Goal: Check status: Check status

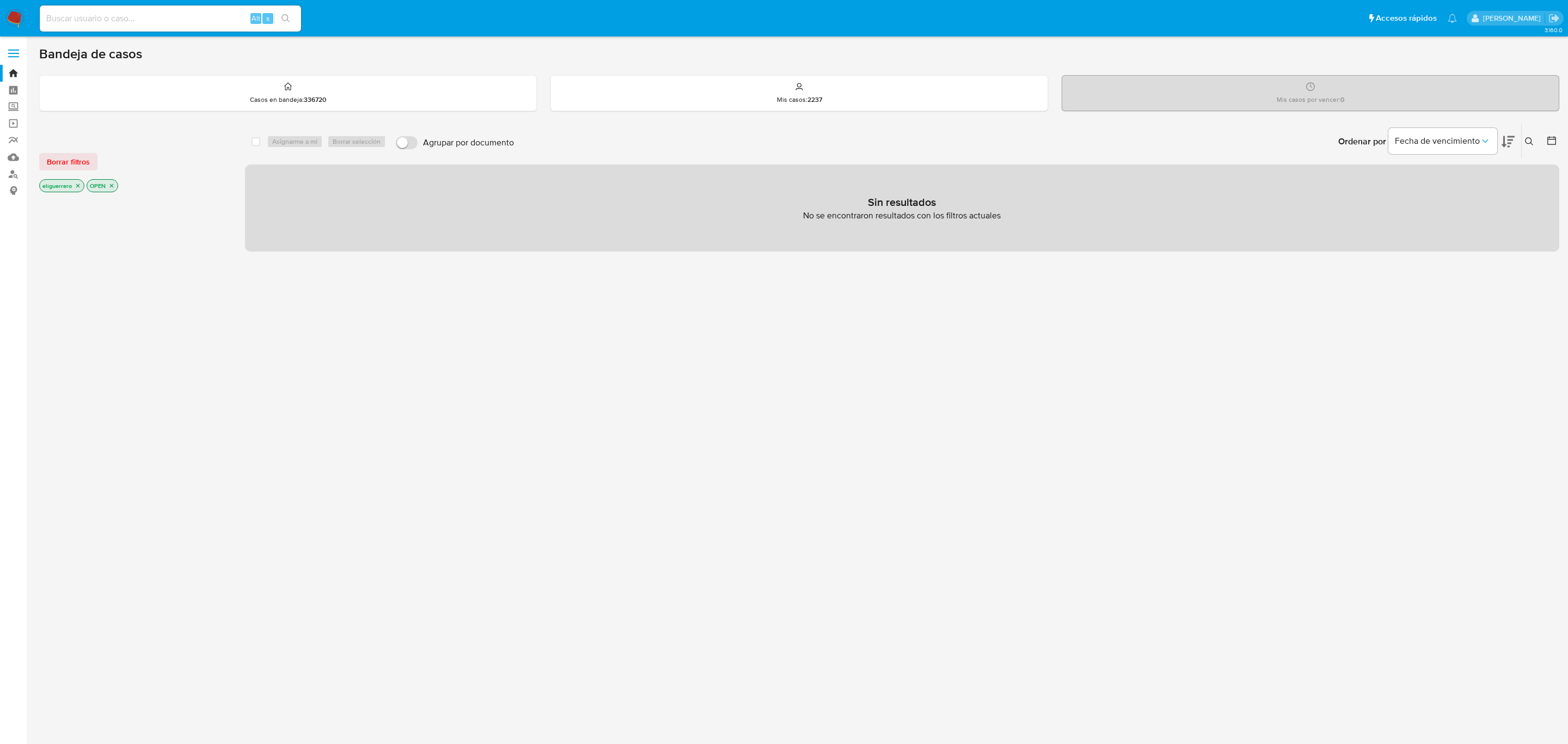
click at [144, 23] on input at bounding box center [170, 18] width 261 height 14
click at [155, 20] on input at bounding box center [170, 18] width 261 height 14
paste input "307642"
type input "307642"
click at [290, 26] on div "307642 Alt s" at bounding box center [170, 19] width 261 height 26
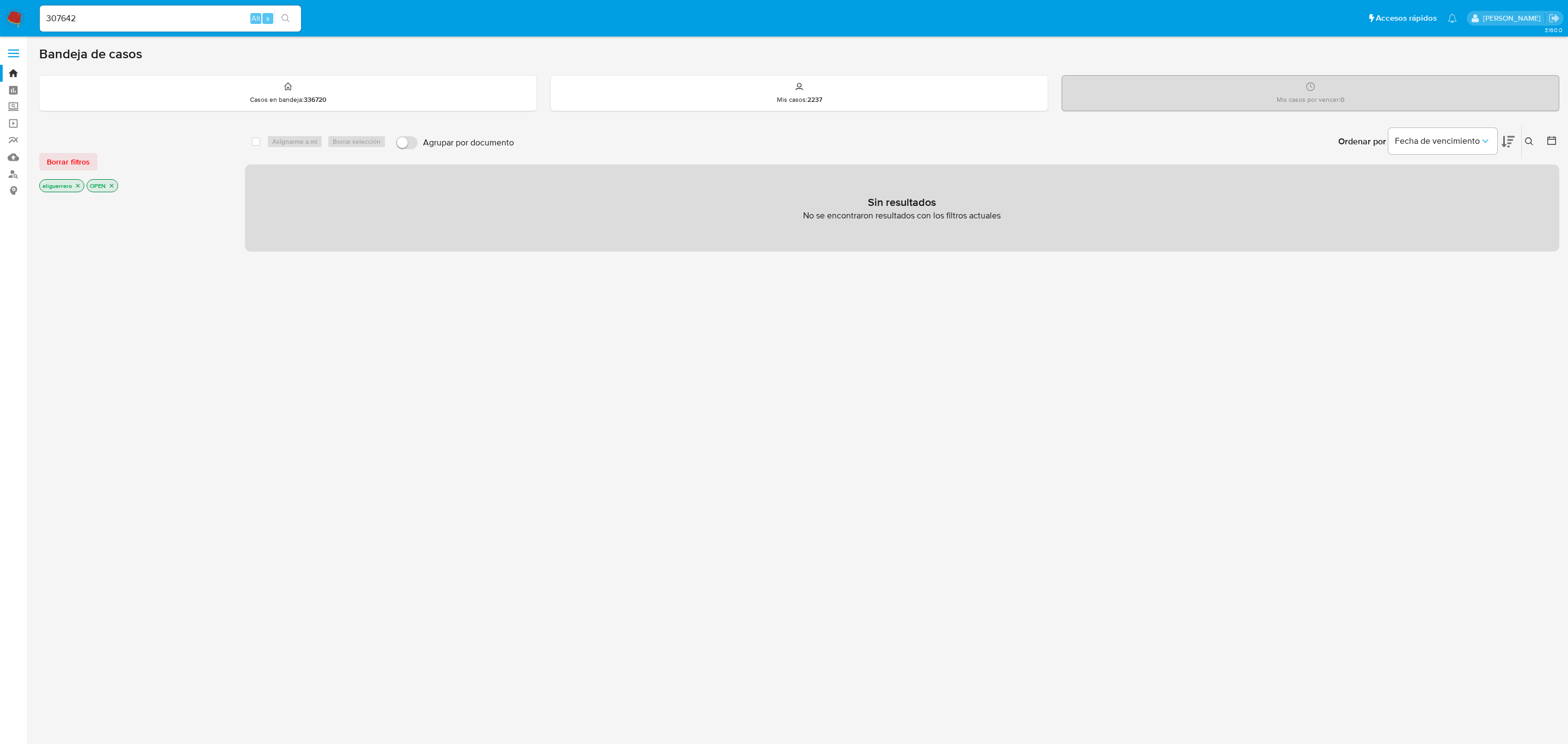
click at [288, 18] on icon "search-icon" at bounding box center [286, 19] width 9 height 9
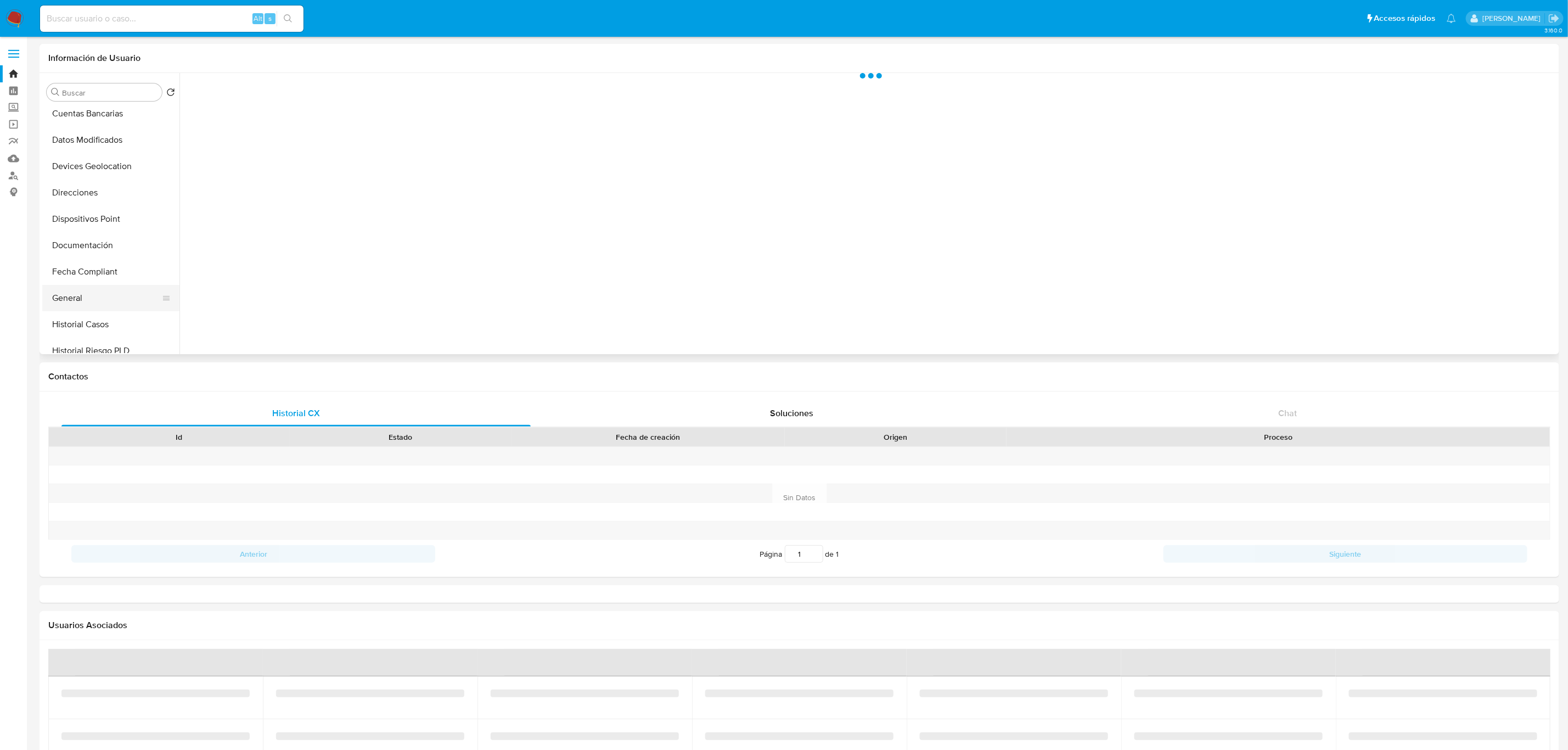
select select "10"
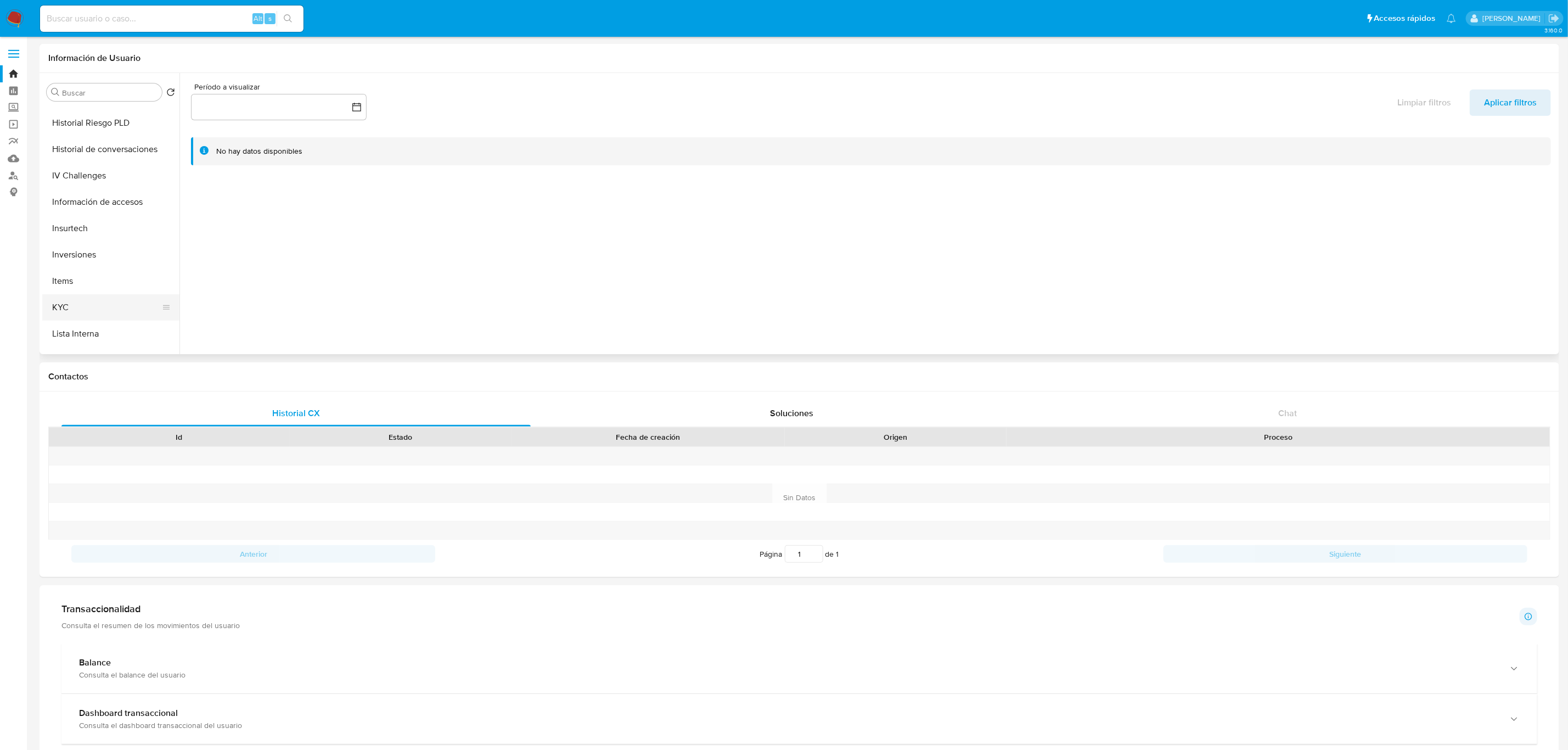
scroll to position [412, 0]
click at [94, 289] on button "KYC" at bounding box center [107, 287] width 129 height 26
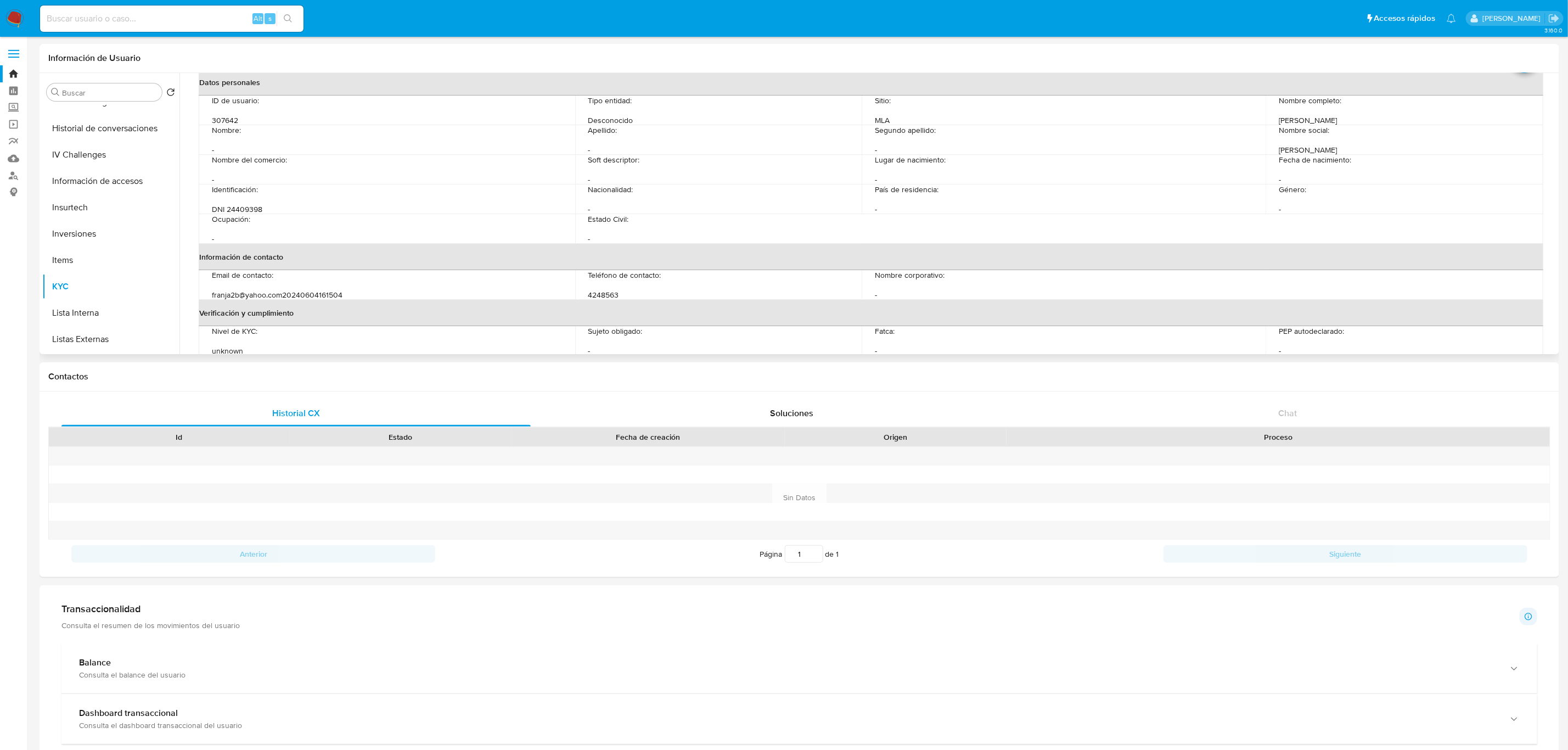
scroll to position [82, 0]
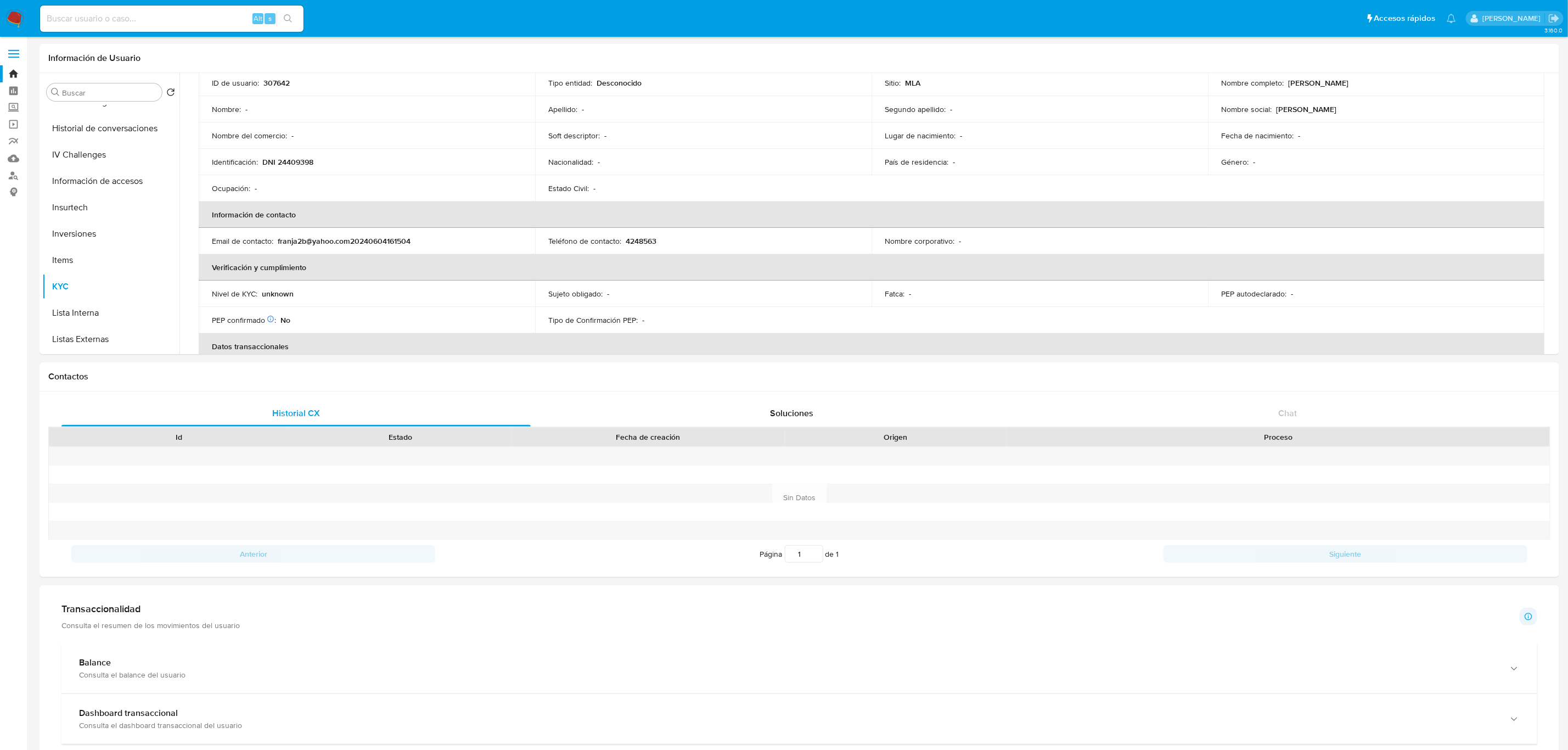
click at [197, 13] on input at bounding box center [172, 18] width 263 height 14
paste input "3328086"
type input "3328086"
click at [290, 12] on button "search-icon" at bounding box center [288, 19] width 22 height 16
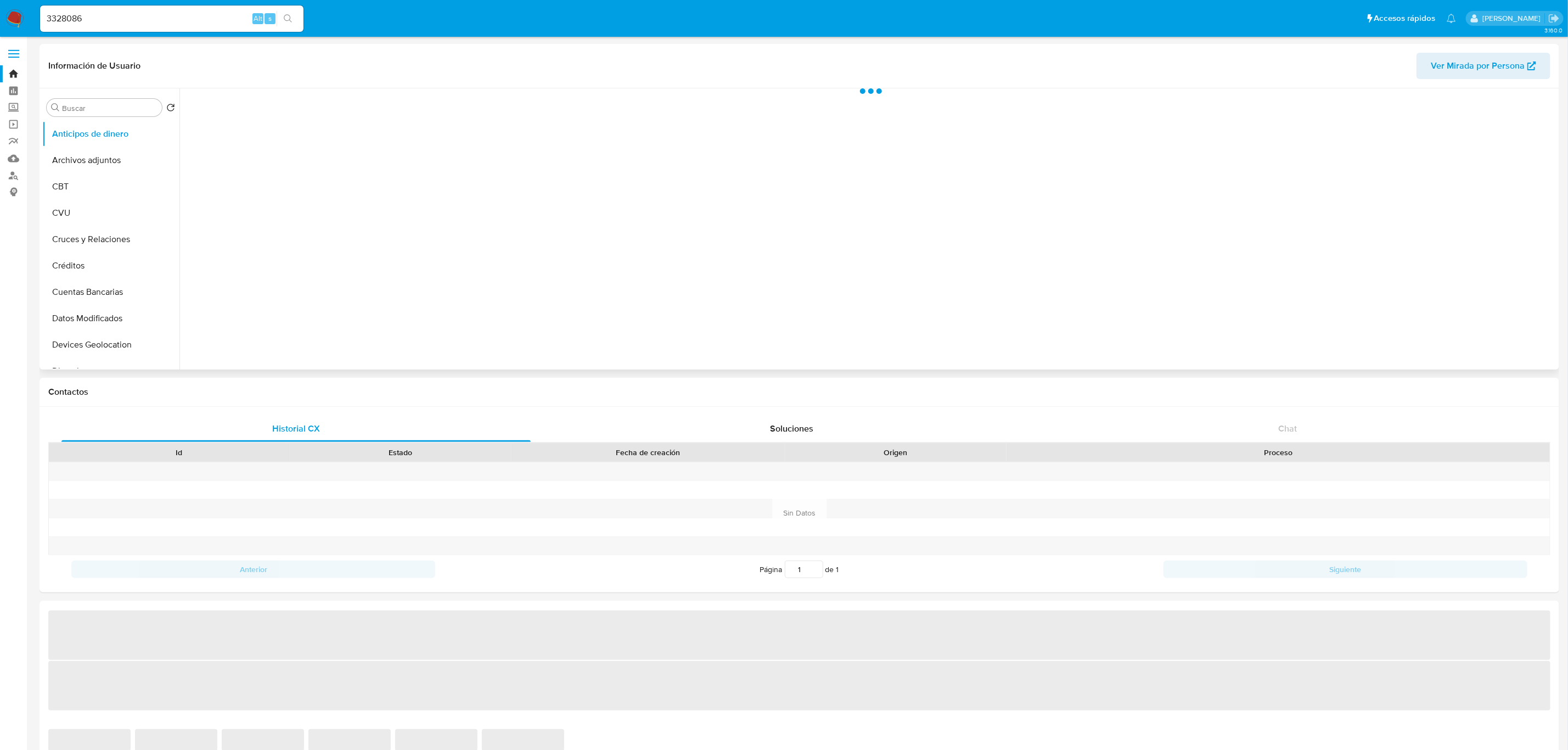
select select "10"
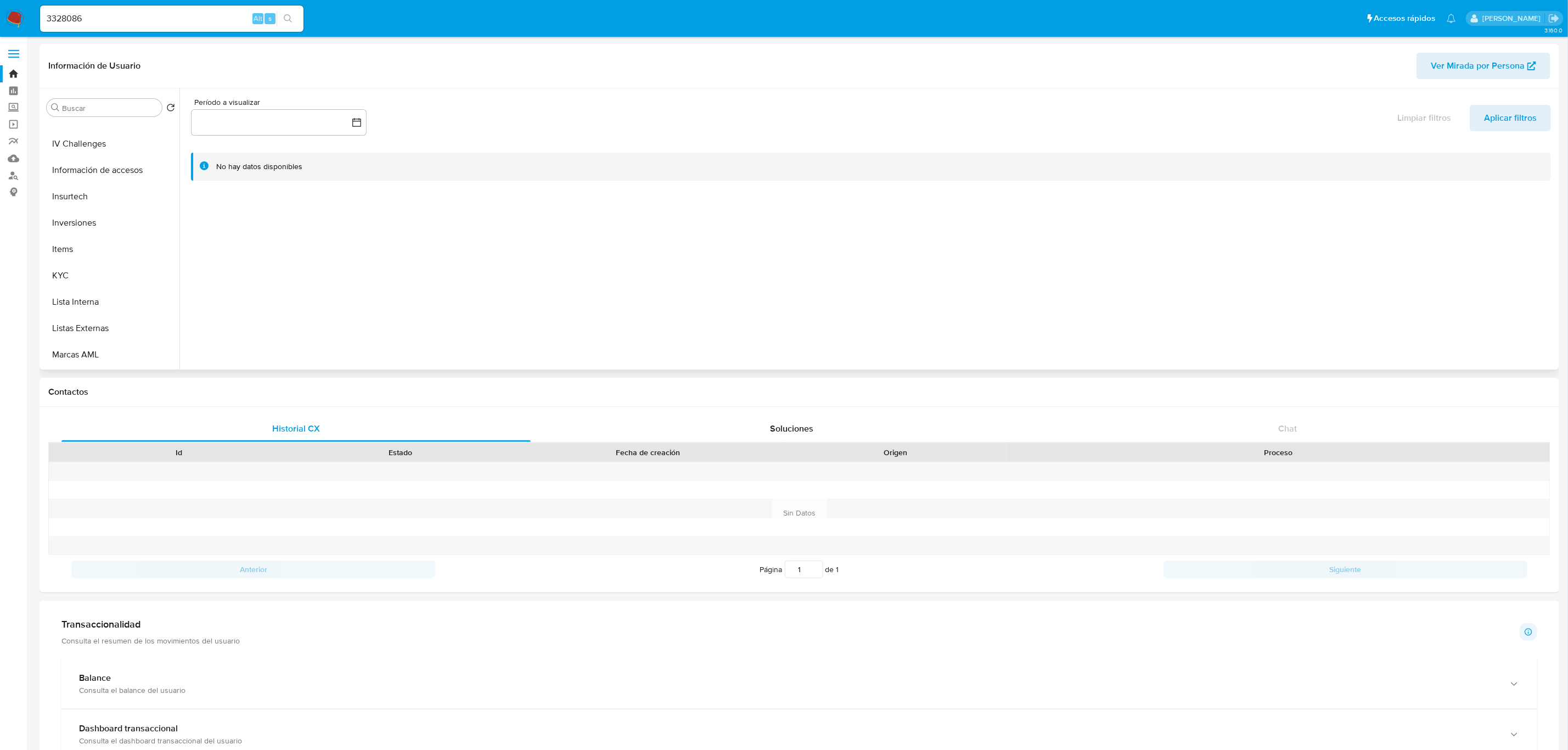
scroll to position [494, 0]
click at [56, 216] on button "KYC" at bounding box center [107, 220] width 129 height 26
